Goal: Information Seeking & Learning: Learn about a topic

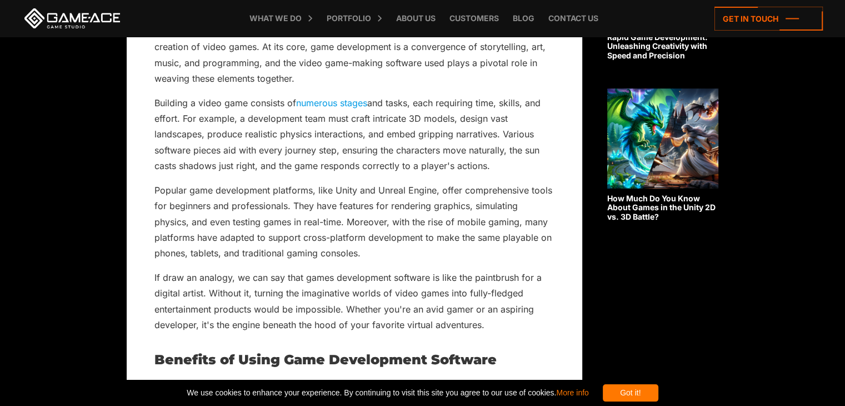
scroll to position [1809, 0]
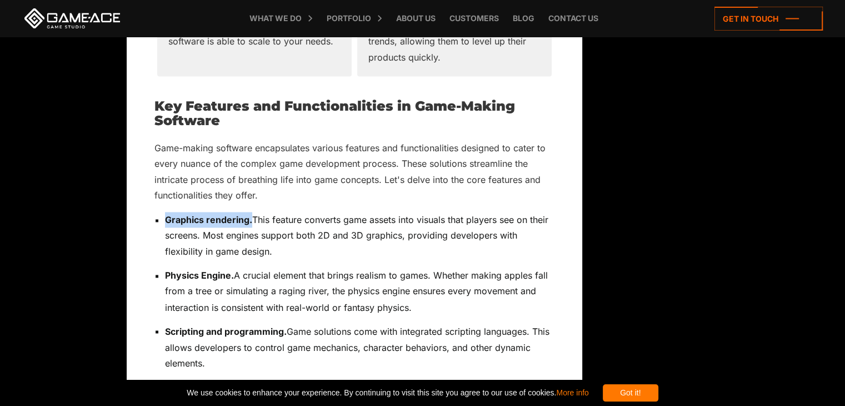
drag, startPoint x: 163, startPoint y: 203, endPoint x: 252, endPoint y: 199, distance: 89.0
copy strong "Graphics rendering."
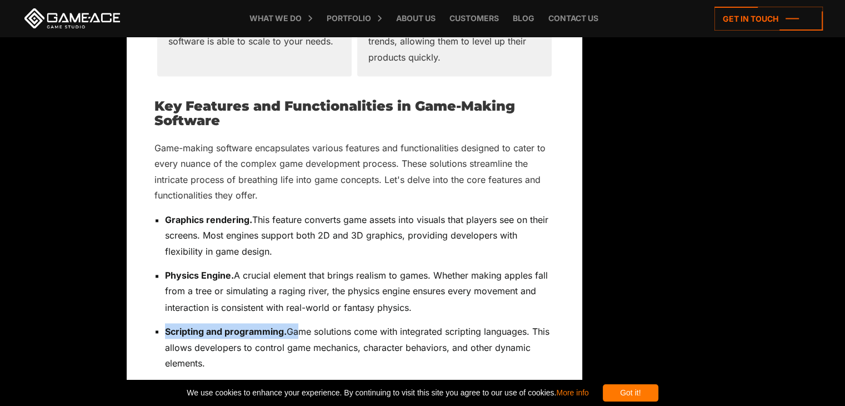
drag, startPoint x: 163, startPoint y: 312, endPoint x: 296, endPoint y: 308, distance: 132.8
click at [296, 323] on p "Scripting and programming. Game solutions come with integrated scripting langua…" at bounding box center [359, 346] width 389 height 47
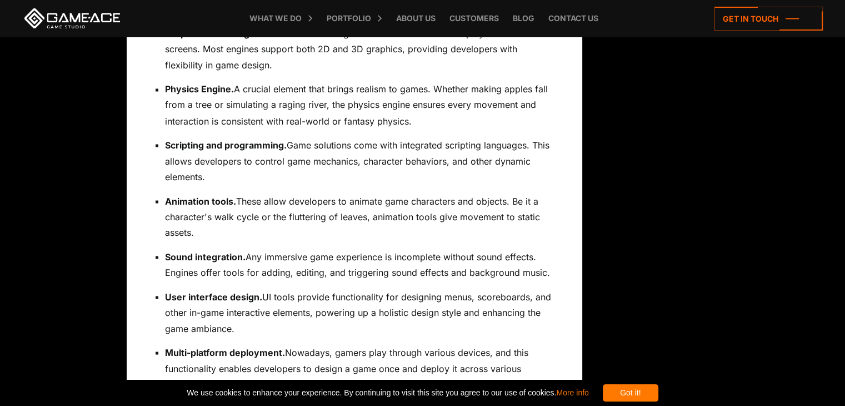
scroll to position [2007, 0]
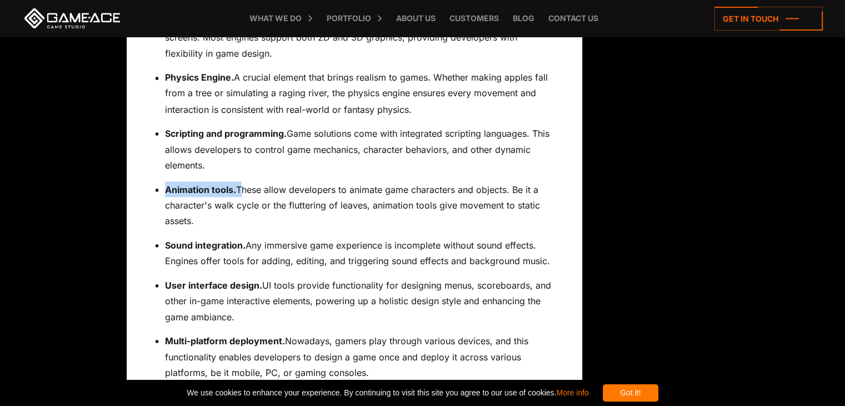
drag, startPoint x: 162, startPoint y: 170, endPoint x: 238, endPoint y: 174, distance: 75.7
click at [238, 174] on ul "Graphics rendering. This feature converts game assets into visuals that players…" at bounding box center [354, 280] width 400 height 533
copy p "Animation tools."
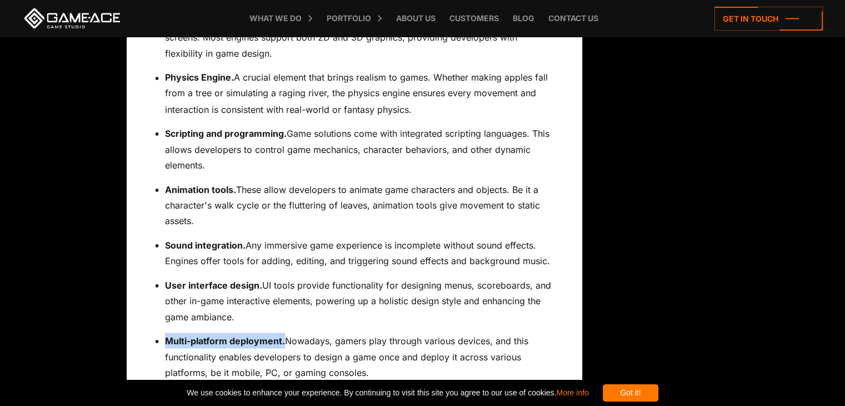
drag, startPoint x: 162, startPoint y: 326, endPoint x: 284, endPoint y: 327, distance: 122.8
click at [284, 327] on ul "Graphics rendering. This feature converts game assets into visuals that players…" at bounding box center [354, 280] width 400 height 533
copy strong "Multi-platform deployment."
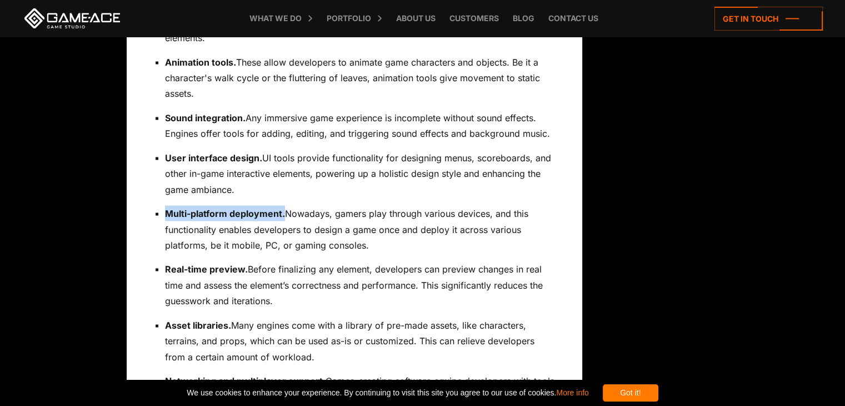
scroll to position [2216, 0]
